Goal: Go to known website: Go to known website

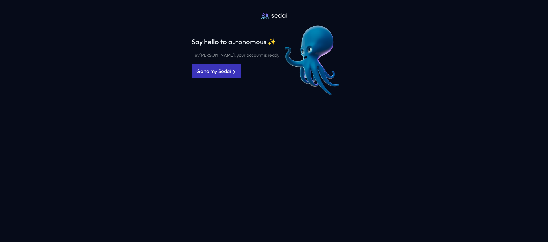
click at [216, 68] on link "Go to my Sedai" at bounding box center [216, 71] width 49 height 14
